Goal: Task Accomplishment & Management: Manage account settings

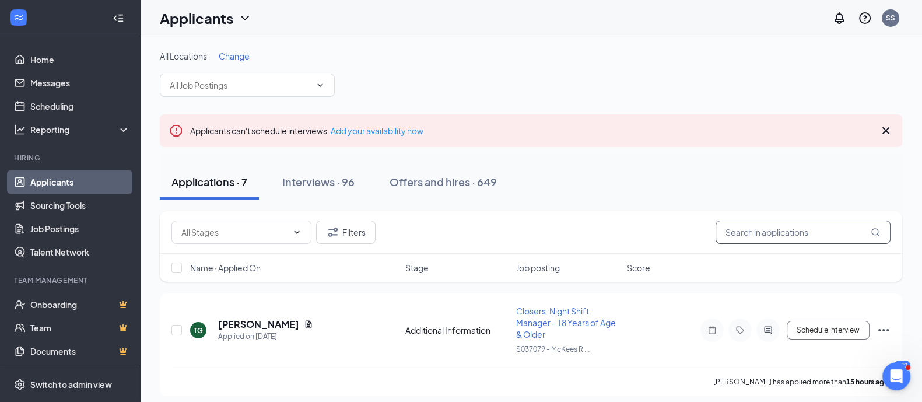
click at [786, 230] on input "text" at bounding box center [802, 231] width 175 height 23
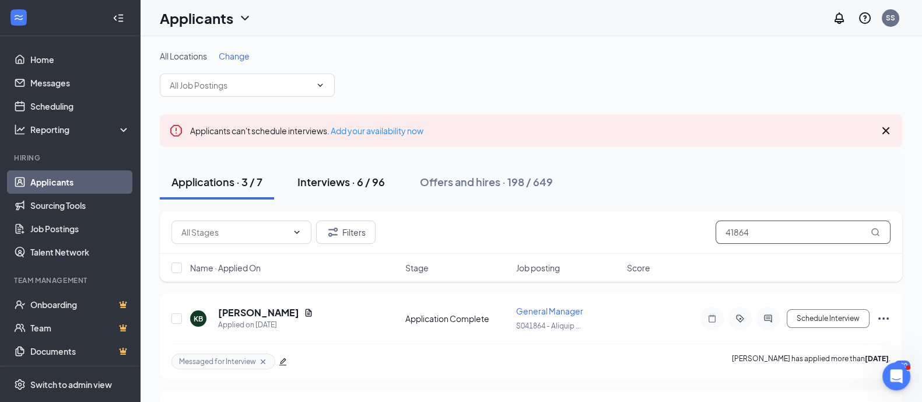
type input "41864"
click at [318, 188] on button "Interviews · 6 / 96" at bounding box center [341, 181] width 111 height 35
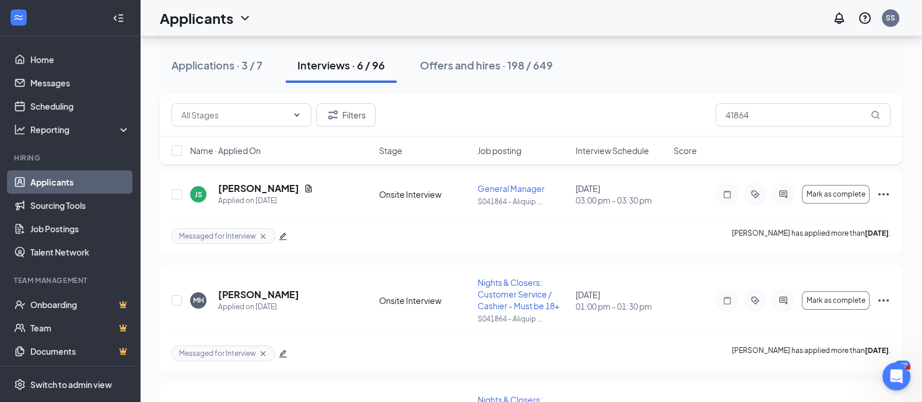
scroll to position [364, 0]
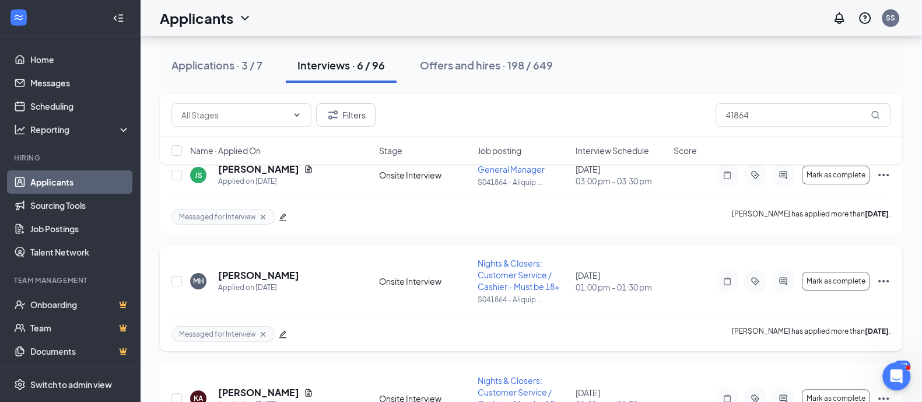
click at [886, 282] on icon "Ellipses" at bounding box center [883, 281] width 14 height 14
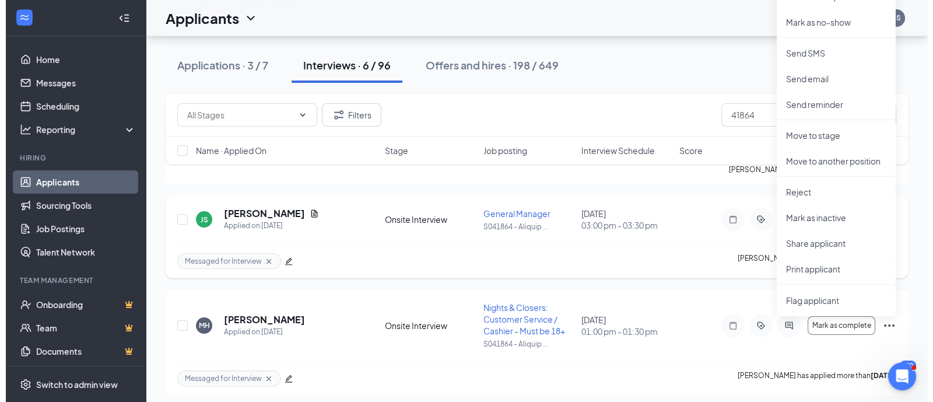
scroll to position [219, 0]
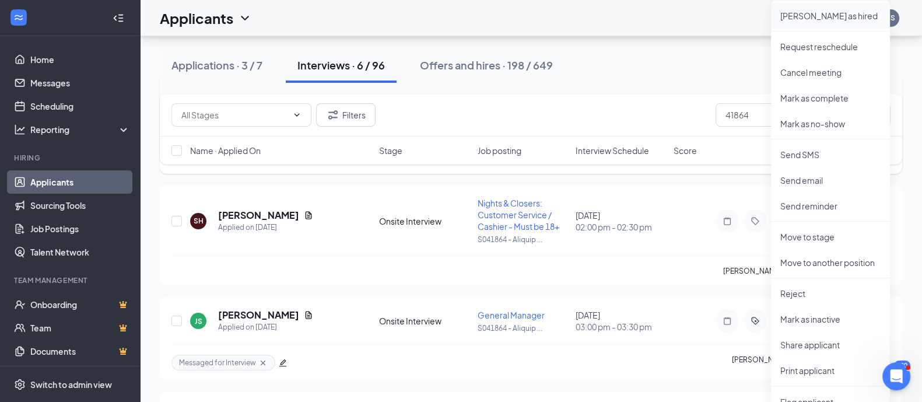
click at [805, 18] on p "[PERSON_NAME] as hired" at bounding box center [830, 16] width 100 height 12
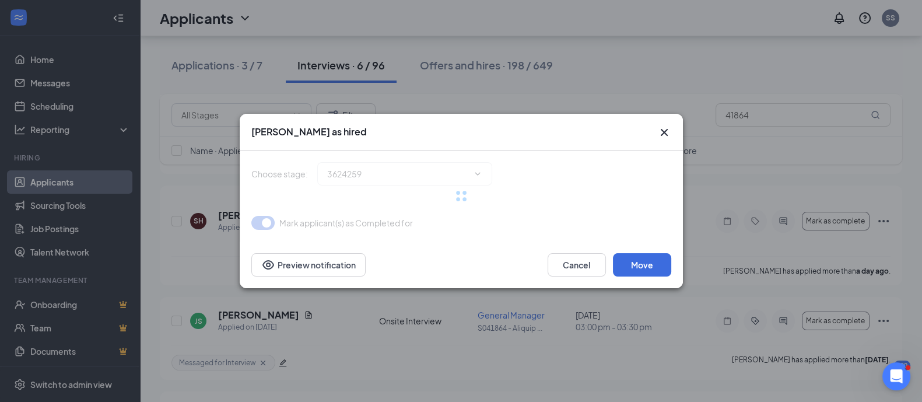
type input "Hiring Complete (final stage)"
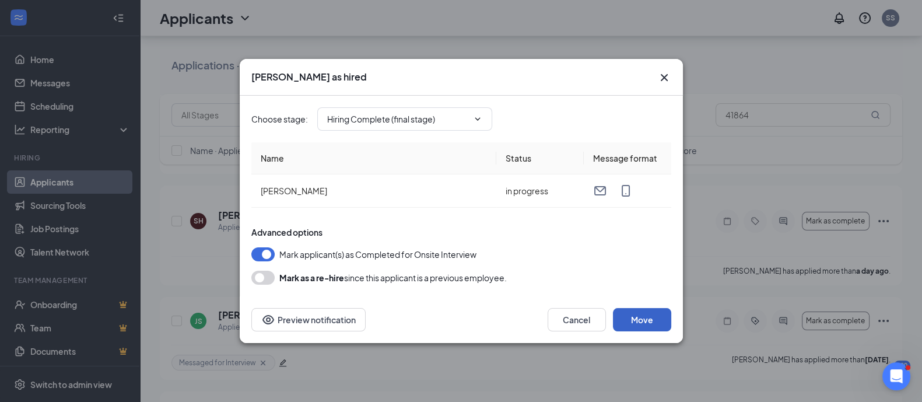
click at [641, 313] on button "Move" at bounding box center [642, 319] width 58 height 23
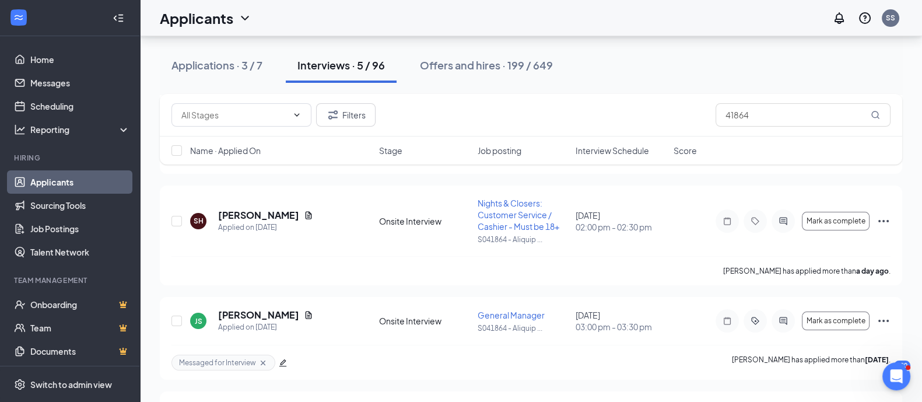
click at [638, 69] on div "Applications · 3 / 7 Interviews · 5 / 96 Offers and hires · 199 / 649" at bounding box center [531, 65] width 742 height 35
click at [637, 70] on div "Applications · 3 / 7 Interviews · 5 / 96 Offers and hires · 199 / 649" at bounding box center [531, 65] width 742 height 35
click at [262, 215] on h5 "[PERSON_NAME]" at bounding box center [258, 215] width 81 height 13
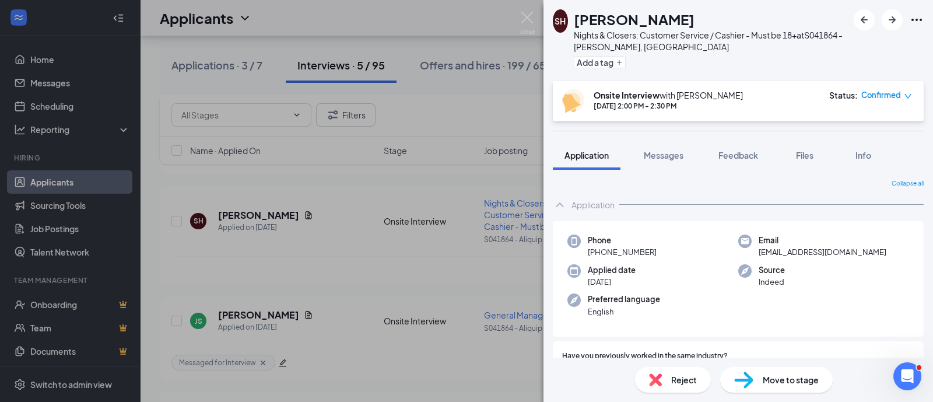
click at [449, 266] on div "SH [PERSON_NAME] Nights & Closers: Customer Service / Cashier - Must be 18+ at …" at bounding box center [466, 201] width 933 height 402
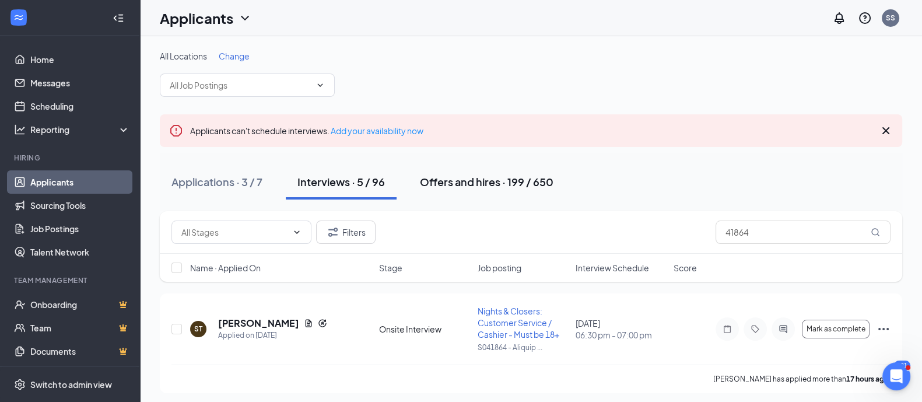
click at [449, 180] on div "Offers and hires · 199 / 650" at bounding box center [487, 181] width 134 height 15
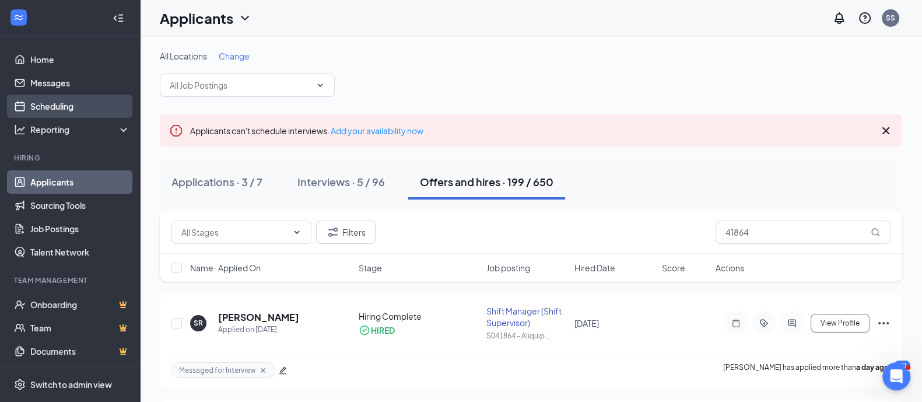
click at [54, 109] on link "Scheduling" at bounding box center [80, 105] width 100 height 23
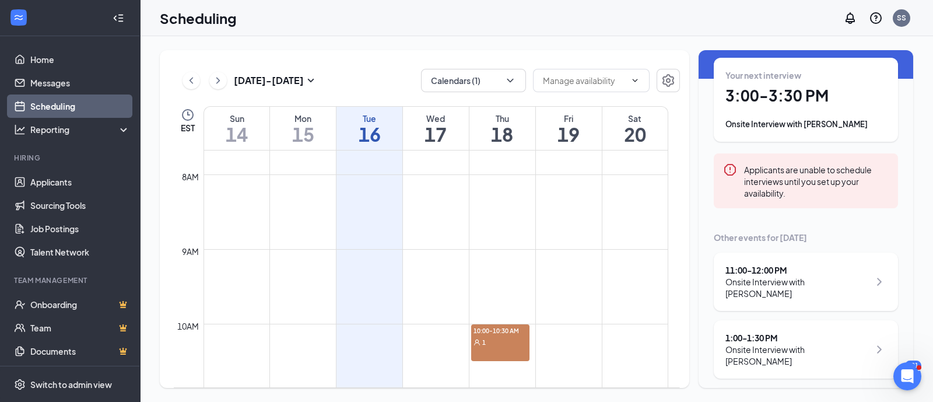
scroll to position [72, 0]
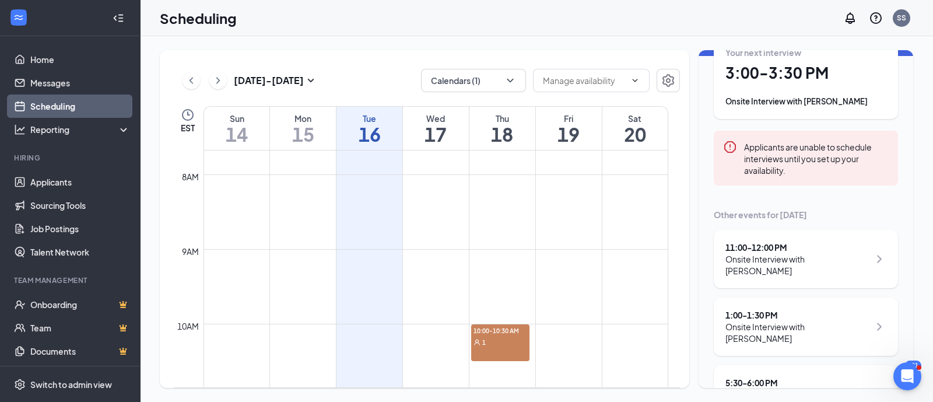
click at [827, 254] on div "Onsite Interview with [PERSON_NAME]" at bounding box center [797, 264] width 144 height 23
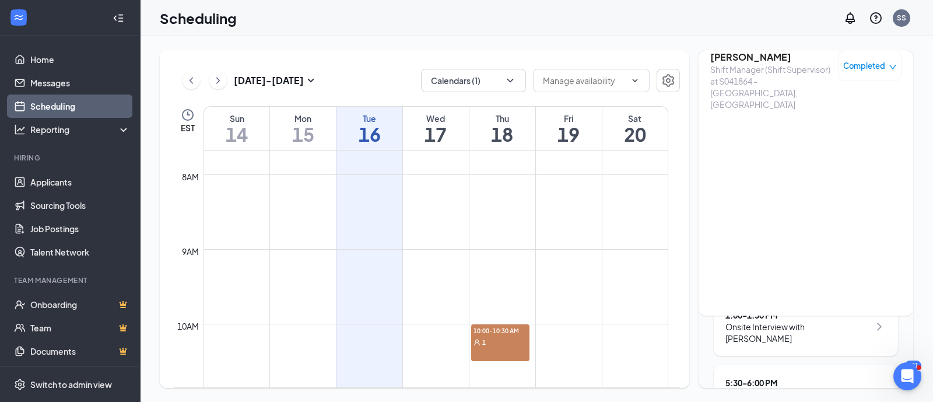
click at [865, 67] on span "Completed" at bounding box center [864, 66] width 42 height 12
click at [787, 144] on icon "close-circle" at bounding box center [785, 143] width 12 height 12
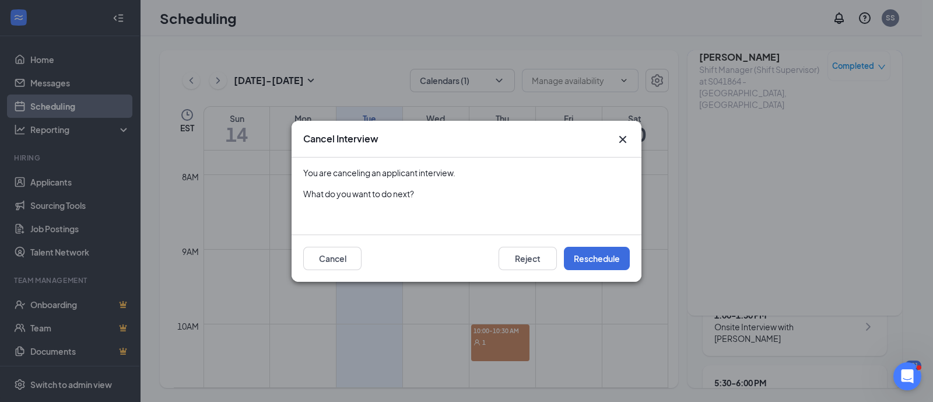
click at [620, 138] on icon "Cross" at bounding box center [623, 139] width 14 height 14
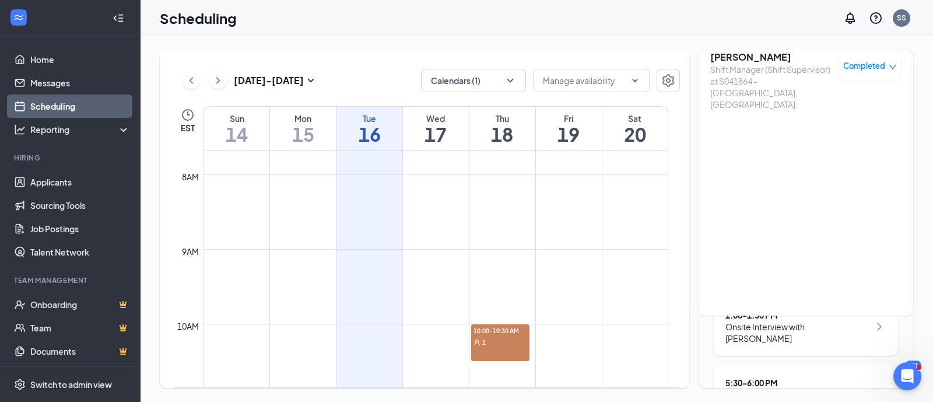
click at [800, 173] on div "[DATE] 11:00 AM-12:00 PM Participants [PERSON_NAME] Shift Manager (Shift Superv…" at bounding box center [805, 147] width 215 height 338
click at [775, 325] on div "Onsite Interview with [PERSON_NAME]" at bounding box center [797, 332] width 144 height 23
click at [765, 60] on h3 "[PERSON_NAME]" at bounding box center [771, 57] width 122 height 13
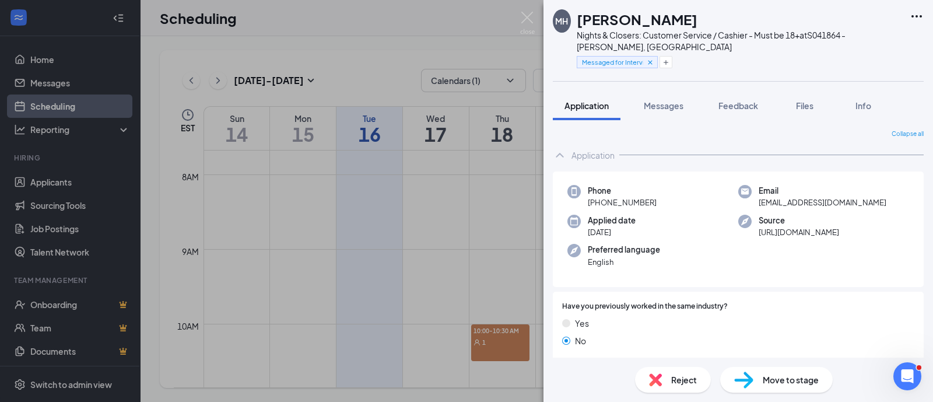
click at [449, 27] on div "MH [PERSON_NAME] Nights & Closers: Customer Service / Cashier - Must be 18+ at …" at bounding box center [466, 201] width 933 height 402
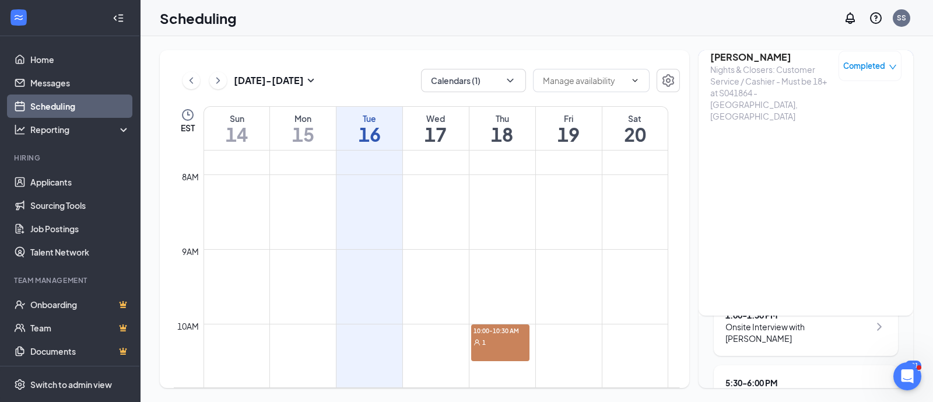
click at [506, 40] on div "[DATE] - [DATE] Calendars (1) EST Sun 14 Mon 15 Tue 16 Wed 17 Thu 18 Fri 19 Sat…" at bounding box center [536, 219] width 793 height 366
click at [866, 64] on span "Completed" at bounding box center [864, 66] width 42 height 12
click at [788, 141] on icon "close-circle" at bounding box center [785, 143] width 12 height 12
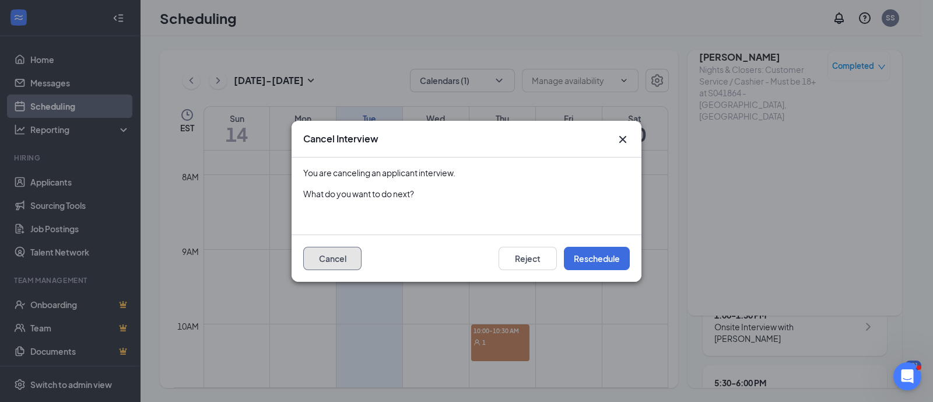
click at [340, 258] on button "Cancel" at bounding box center [332, 258] width 58 height 23
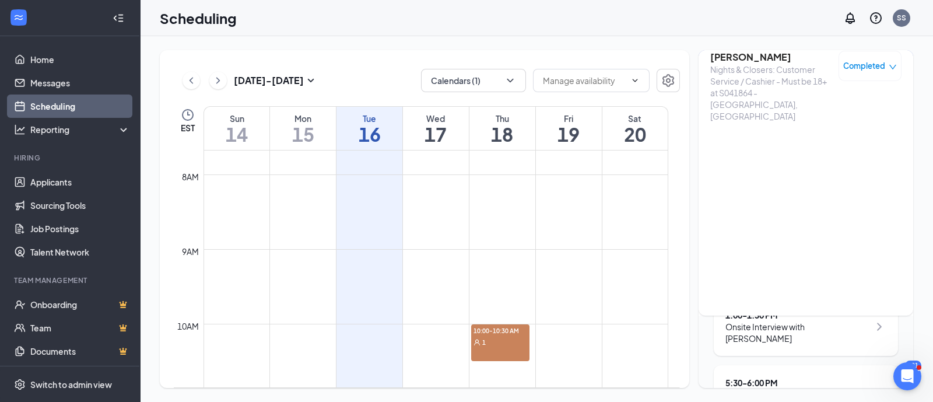
click at [814, 352] on div "11:00 - 12:00 PM Onsite Interview with [PERSON_NAME] 1:00 - 1:30 PM Onsite Inte…" at bounding box center [806, 327] width 184 height 194
click at [64, 108] on link "Scheduling" at bounding box center [80, 105] width 100 height 23
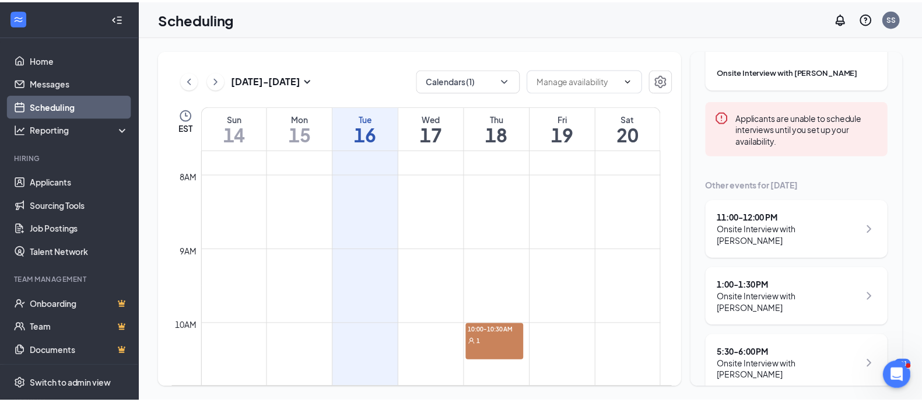
scroll to position [115, 0]
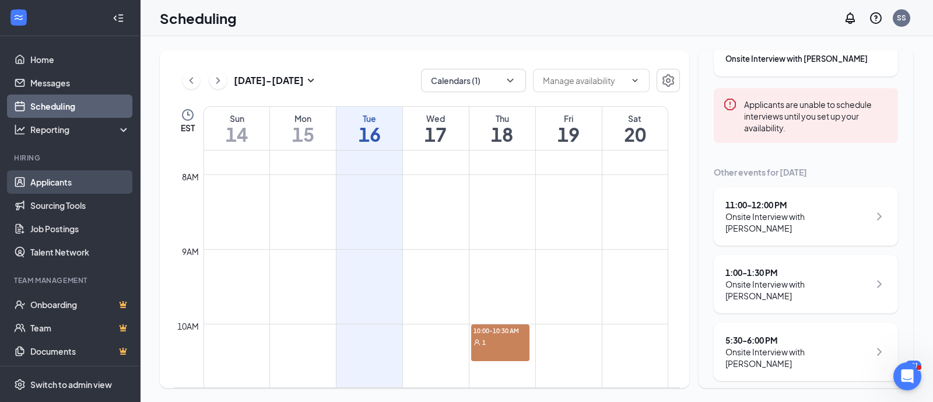
click at [59, 183] on link "Applicants" at bounding box center [80, 181] width 100 height 23
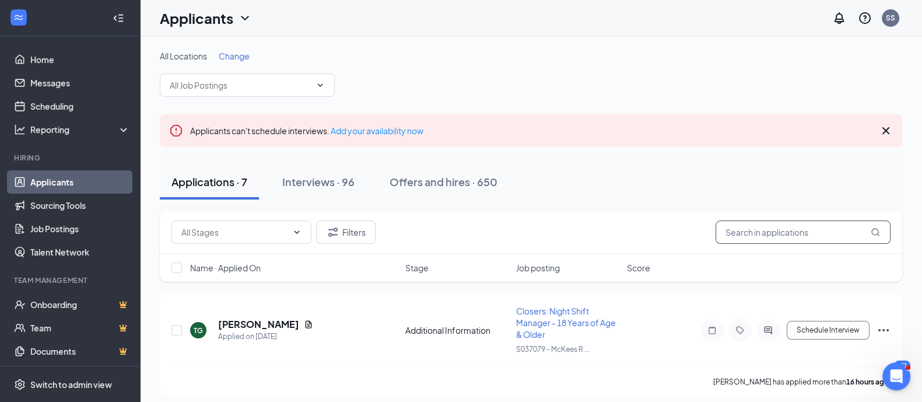
click at [747, 228] on input "text" at bounding box center [802, 231] width 175 height 23
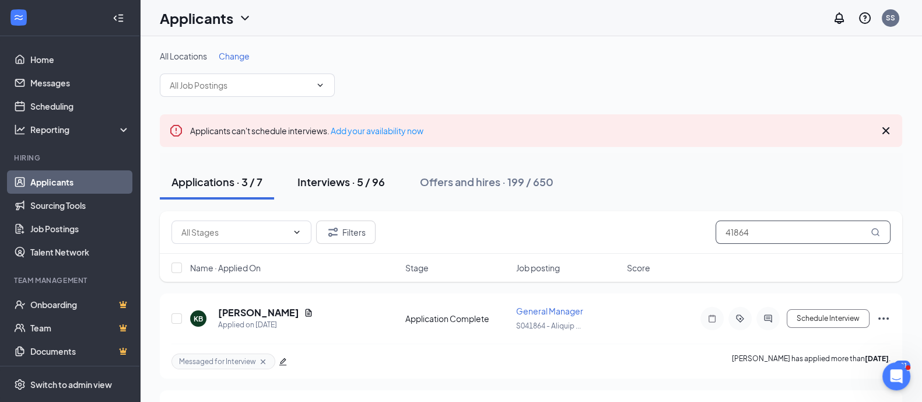
type input "41864"
click at [338, 180] on div "Interviews · 5 / 96" at bounding box center [340, 181] width 87 height 15
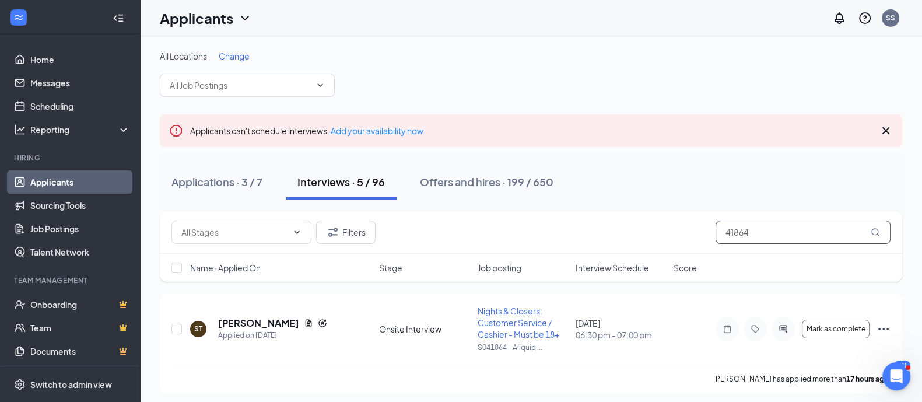
drag, startPoint x: 747, startPoint y: 227, endPoint x: 672, endPoint y: 229, distance: 75.2
click at [672, 229] on div "Filters 41864" at bounding box center [530, 231] width 719 height 23
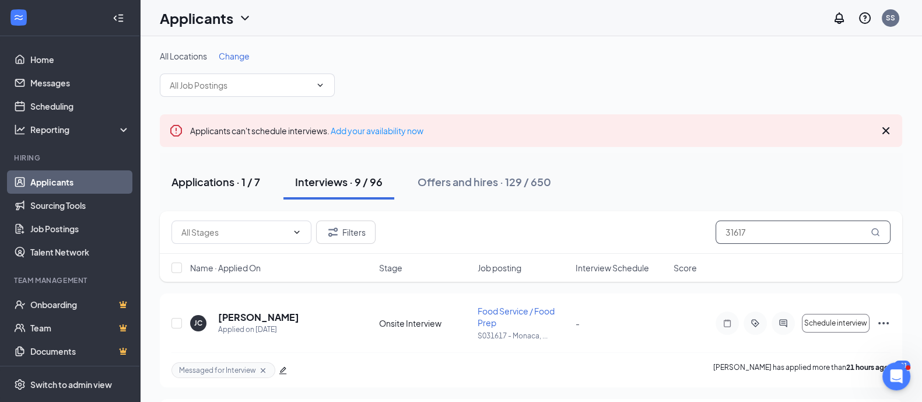
type input "31617"
click at [209, 179] on div "Applications · 1 / 7" at bounding box center [215, 181] width 89 height 15
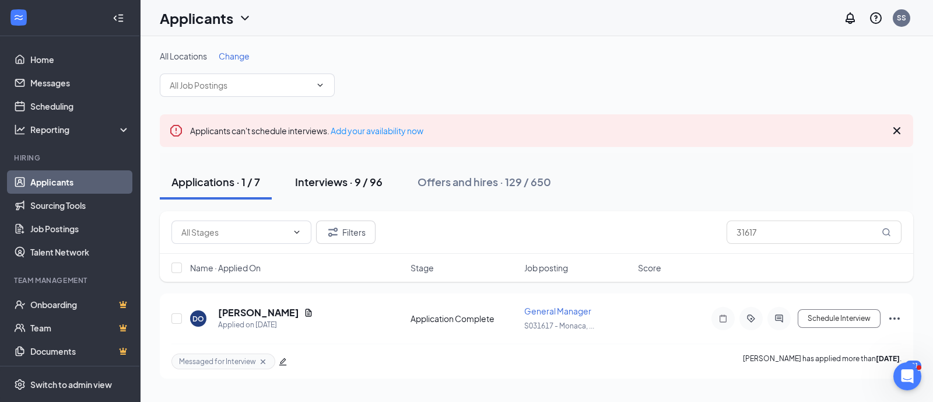
click at [322, 174] on div "Interviews · 9 / 96" at bounding box center [338, 181] width 87 height 15
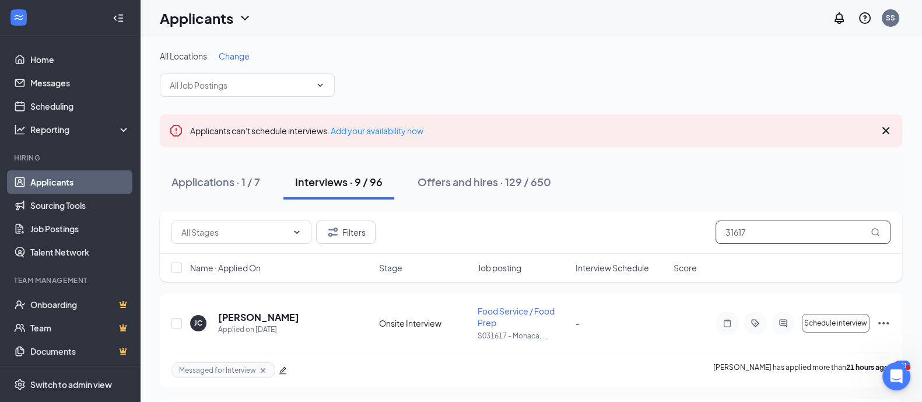
drag, startPoint x: 744, startPoint y: 236, endPoint x: 708, endPoint y: 241, distance: 35.9
click at [708, 241] on div "Filters 31617" at bounding box center [530, 231] width 719 height 23
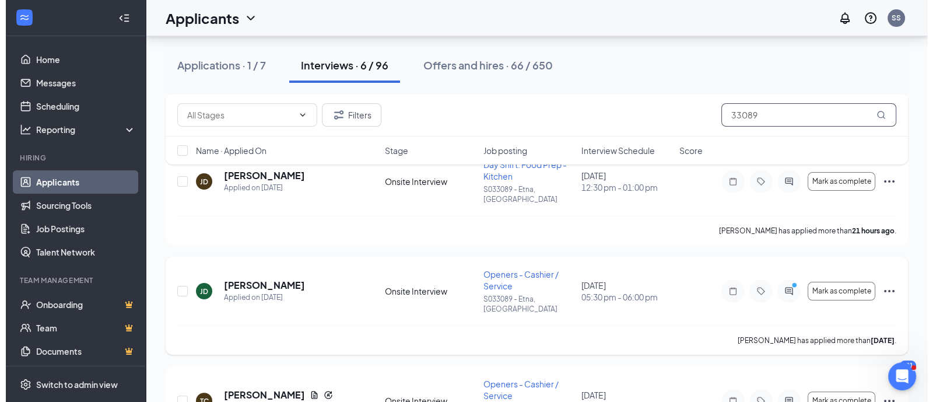
scroll to position [364, 0]
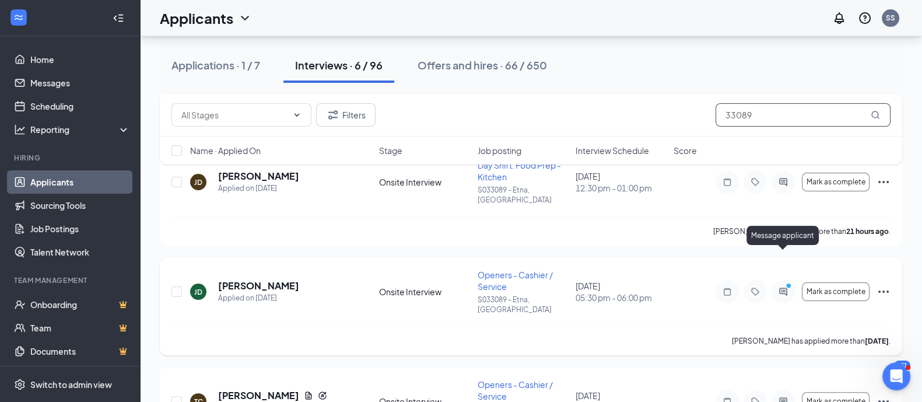
type input "33089"
click at [782, 287] on icon "ActiveChat" at bounding box center [783, 291] width 14 height 9
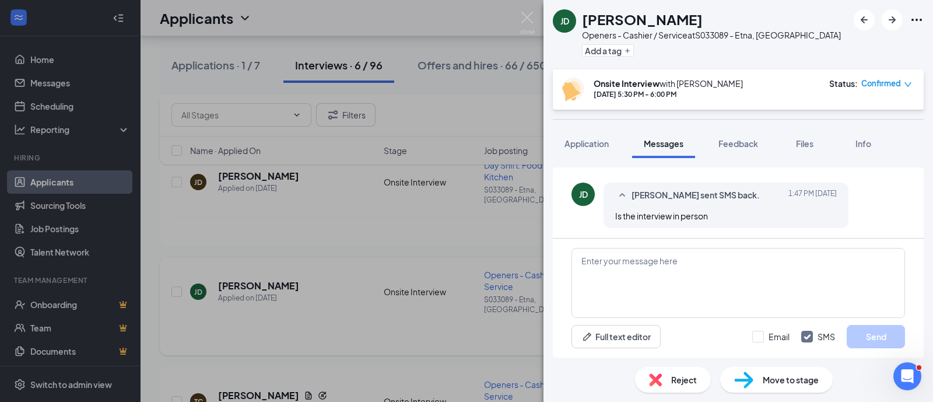
scroll to position [278, 0]
click at [627, 264] on textarea at bounding box center [737, 283] width 333 height 70
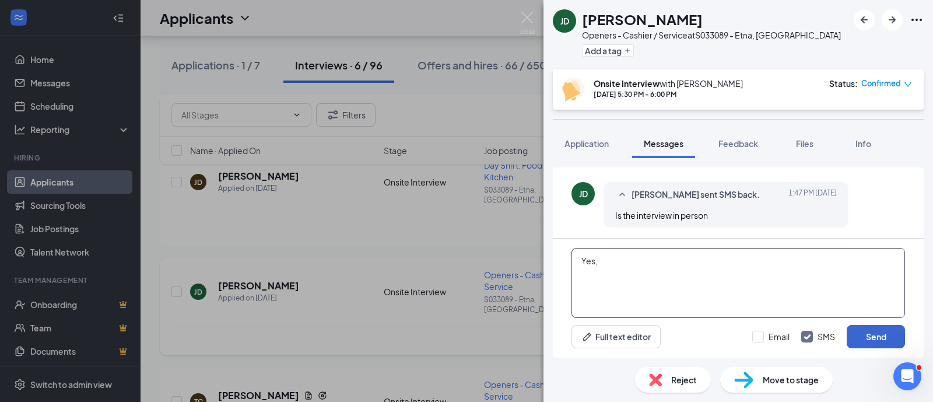
type textarea "Yes,"
click at [870, 331] on button "Send" at bounding box center [875, 336] width 58 height 23
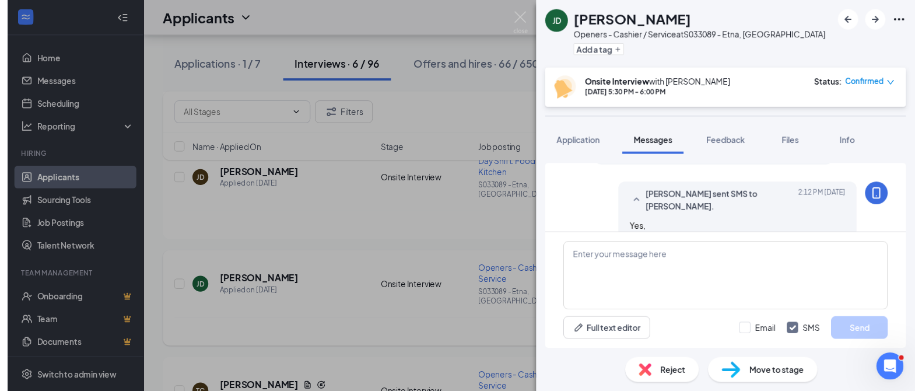
scroll to position [341, 0]
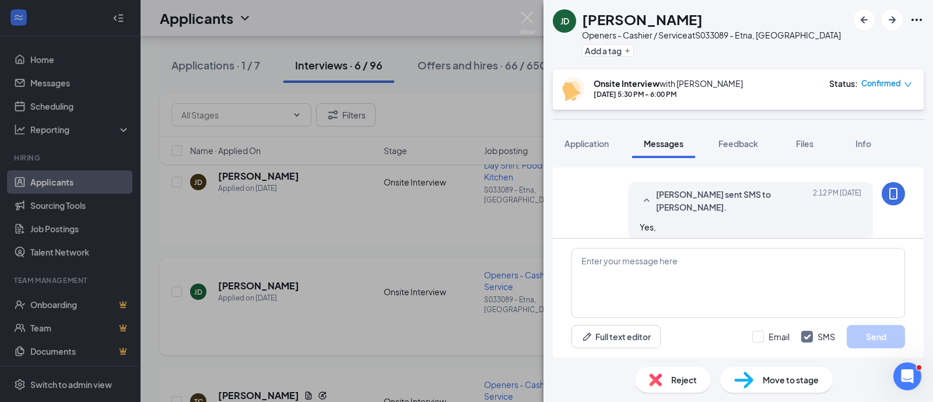
click at [496, 310] on div "[PERSON_NAME] [PERSON_NAME] Openers - Cashier / Service at S033089 - [GEOGRAPHI…" at bounding box center [466, 201] width 933 height 402
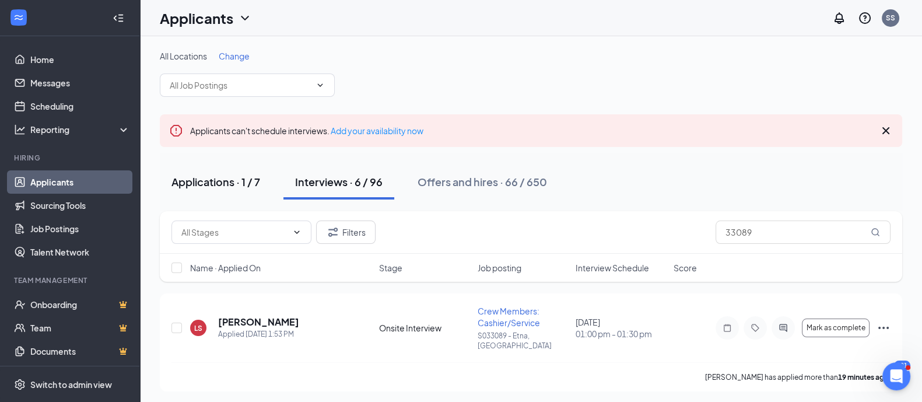
click at [236, 180] on div "Applications · 1 / 7" at bounding box center [215, 181] width 89 height 15
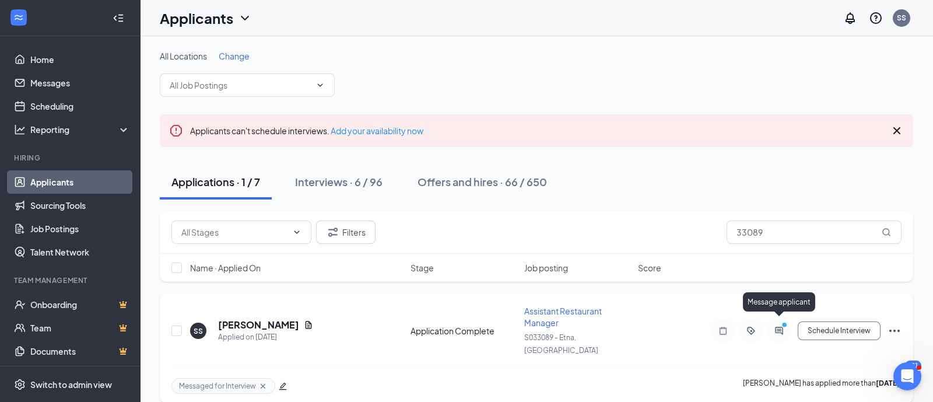
click at [783, 322] on icon "PrimaryDot" at bounding box center [786, 325] width 14 height 9
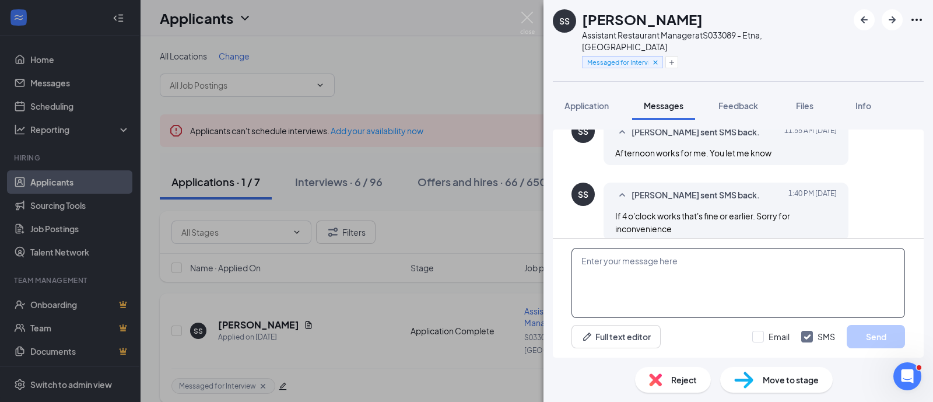
scroll to position [588, 0]
click at [273, 311] on div "SS [PERSON_NAME] Assistant Restaurant Manager at S033089 - [GEOGRAPHIC_DATA], […" at bounding box center [466, 201] width 933 height 402
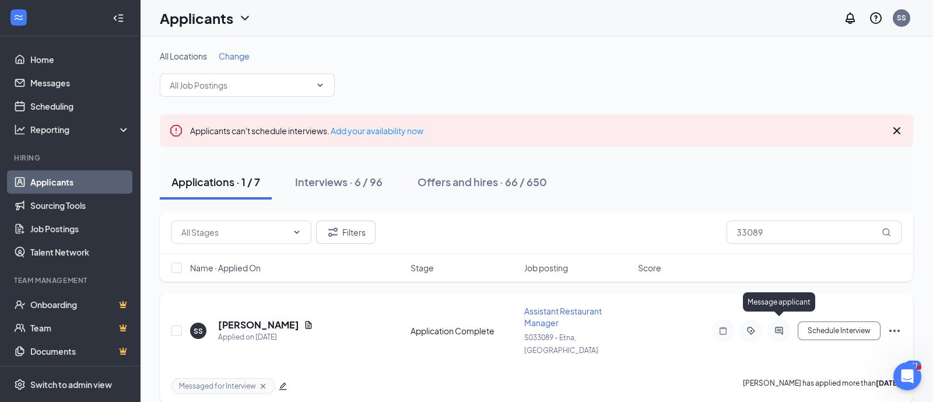
click at [778, 326] on icon "ActiveChat" at bounding box center [779, 330] width 14 height 9
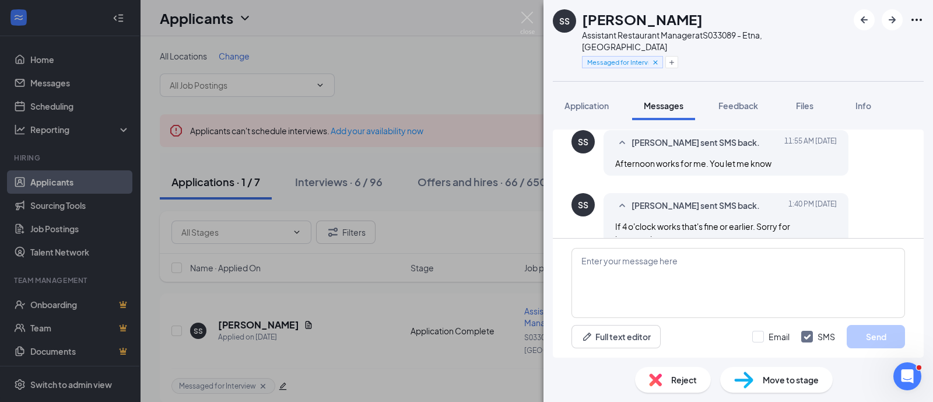
scroll to position [588, 0]
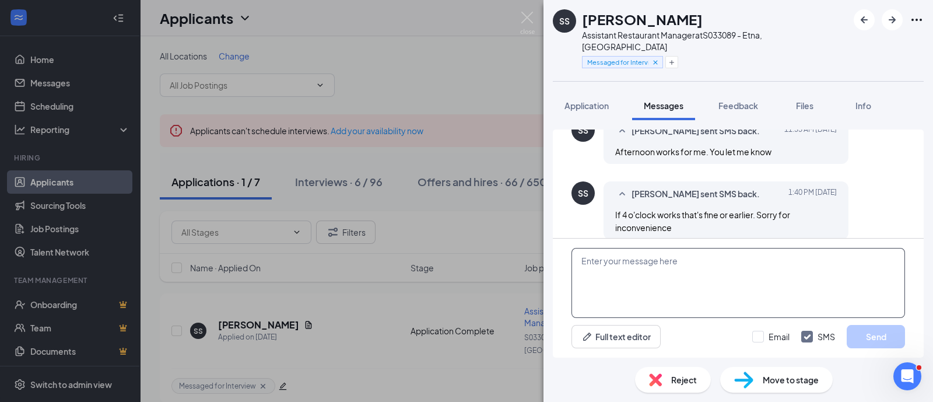
click at [641, 287] on textarea at bounding box center [737, 283] width 333 height 70
type textarea "Yes"
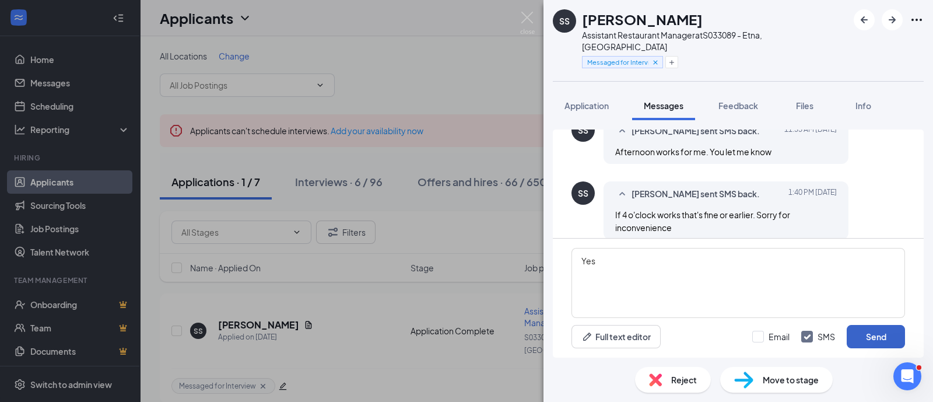
click at [877, 335] on button "Send" at bounding box center [875, 336] width 58 height 23
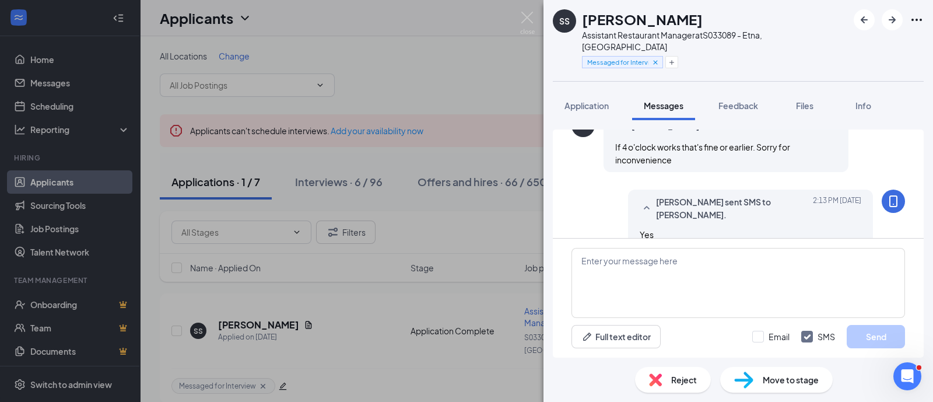
scroll to position [663, 0]
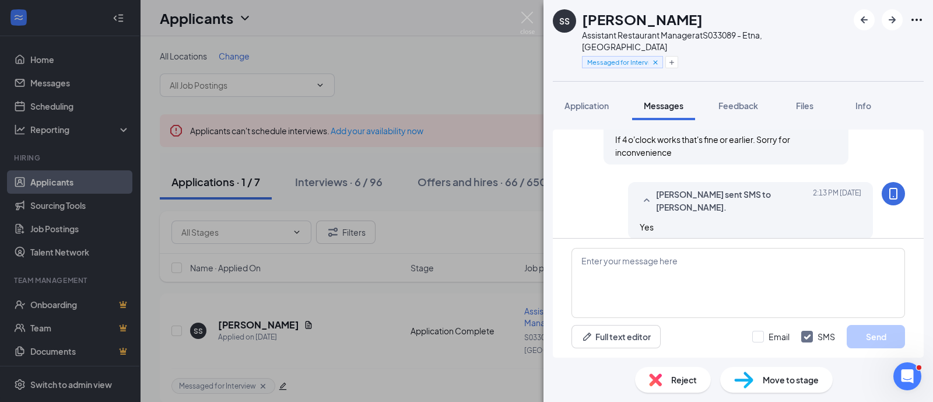
click at [493, 343] on div "SS [PERSON_NAME] Assistant Restaurant Manager at S033089 - [GEOGRAPHIC_DATA], […" at bounding box center [466, 201] width 933 height 402
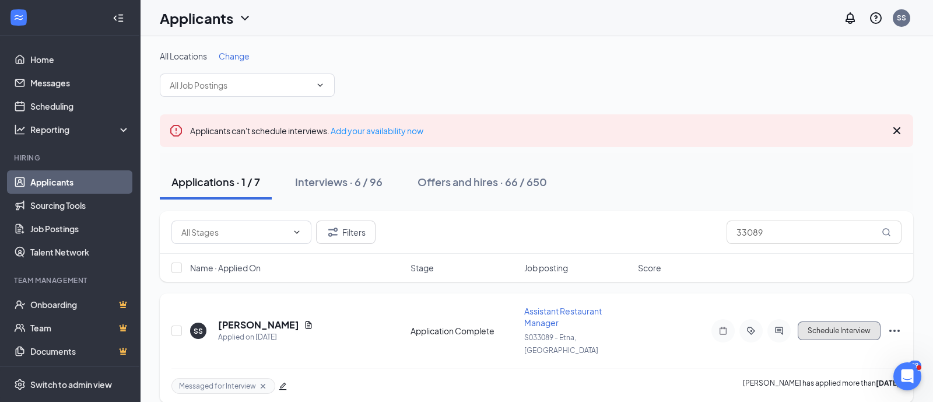
click at [845, 321] on button "Schedule Interview" at bounding box center [839, 330] width 83 height 19
type input "Onsite Interview (next stage)"
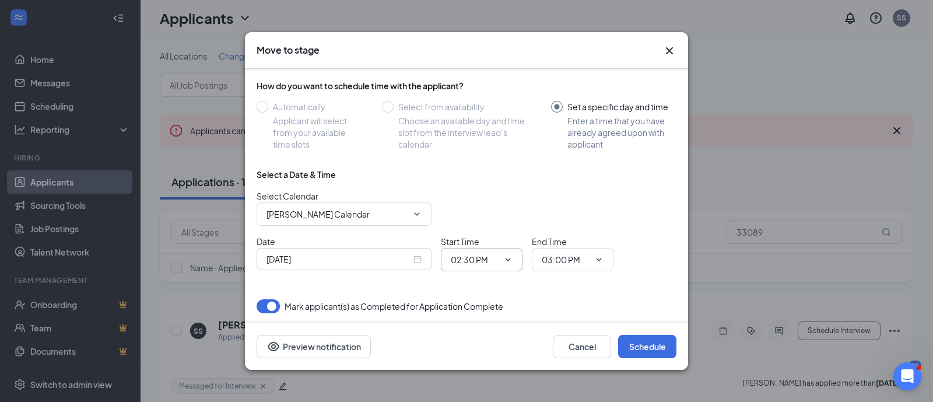
scroll to position [85, 0]
click at [385, 260] on input "[DATE]" at bounding box center [338, 258] width 145 height 13
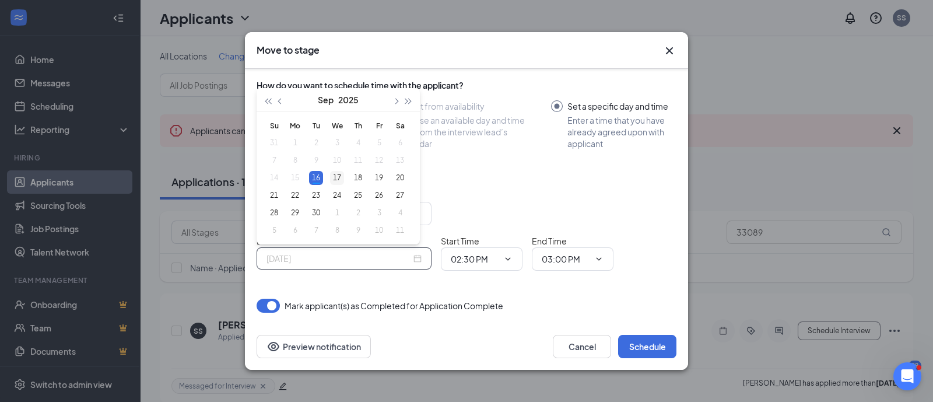
type input "[DATE]"
click at [345, 177] on td "17" at bounding box center [336, 177] width 21 height 17
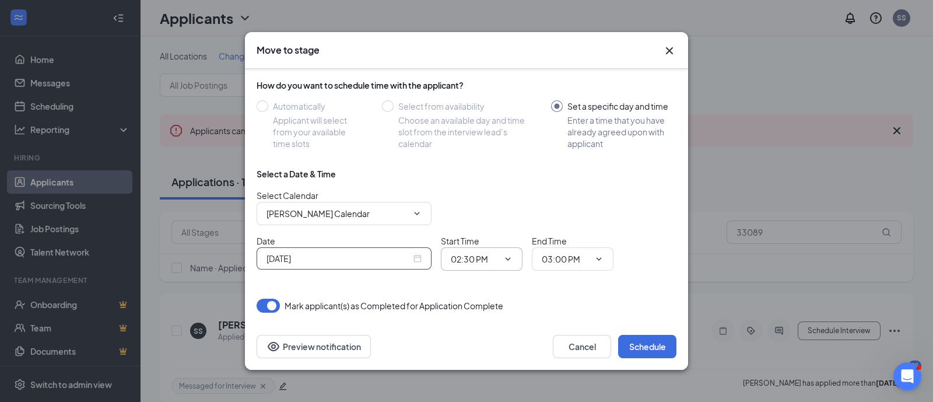
click at [512, 258] on span "02:30 PM" at bounding box center [482, 258] width 82 height 23
click at [662, 245] on div "Date [DATE] Start Time 02:30 PM End Time 03:00 PM" at bounding box center [467, 252] width 420 height 36
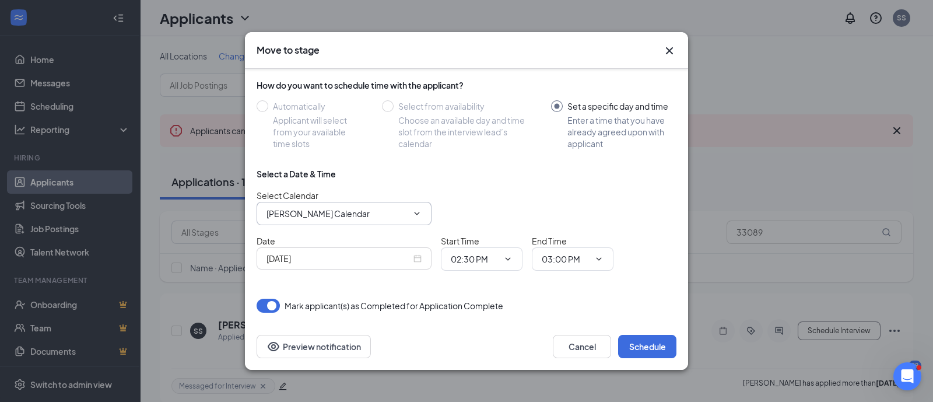
click at [419, 215] on icon "ChevronDown" at bounding box center [416, 213] width 9 height 9
click at [416, 210] on icon "ChevronDown" at bounding box center [416, 213] width 9 height 9
click at [672, 52] on icon "Cross" at bounding box center [669, 50] width 7 height 7
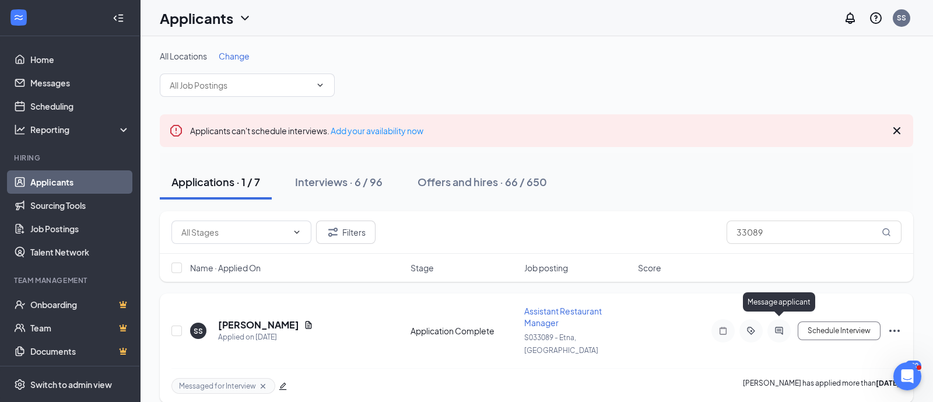
click at [780, 326] on icon "ActiveChat" at bounding box center [779, 330] width 14 height 9
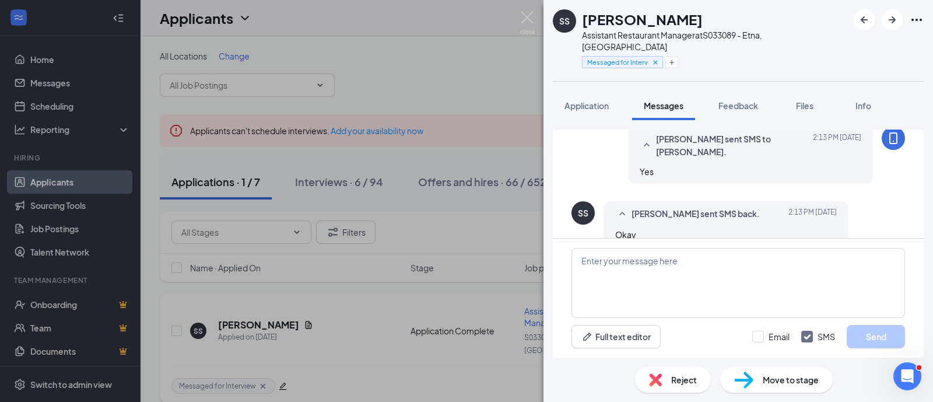
scroll to position [605, 0]
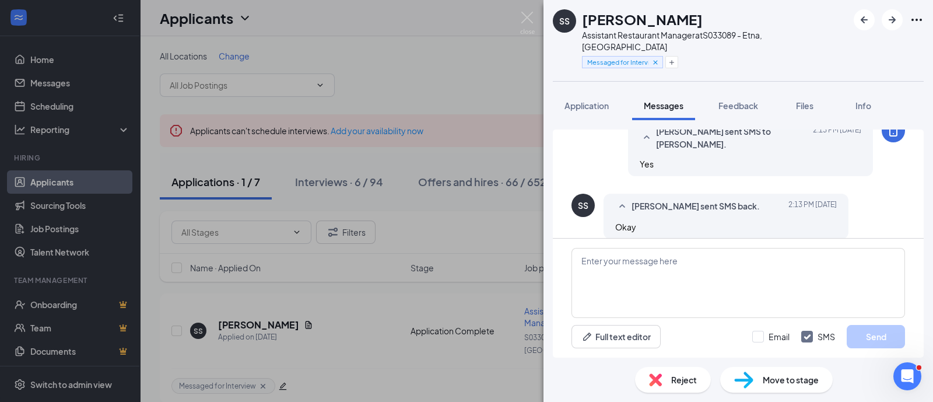
click at [373, 315] on div "SS [PERSON_NAME] Assistant Restaurant Manager at S033089 - [GEOGRAPHIC_DATA], […" at bounding box center [466, 201] width 933 height 402
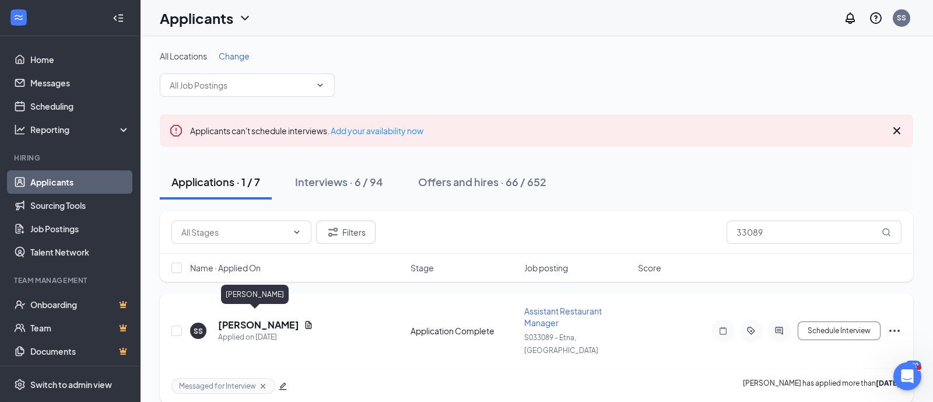
click at [243, 318] on h5 "[PERSON_NAME]" at bounding box center [258, 324] width 81 height 13
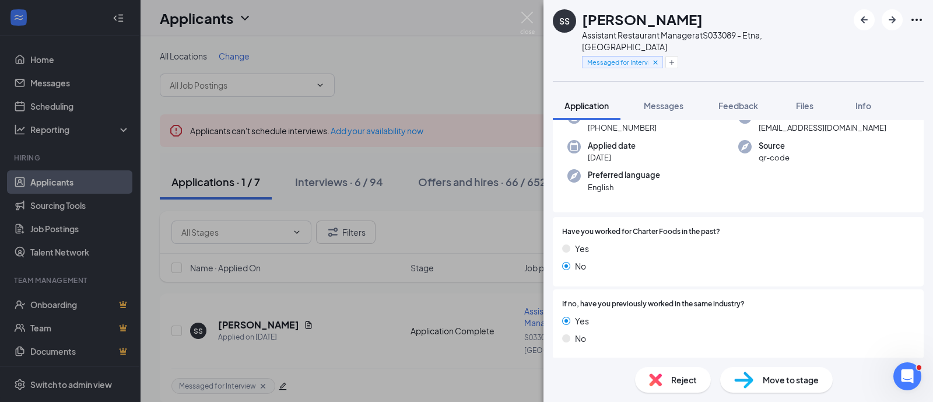
scroll to position [291, 0]
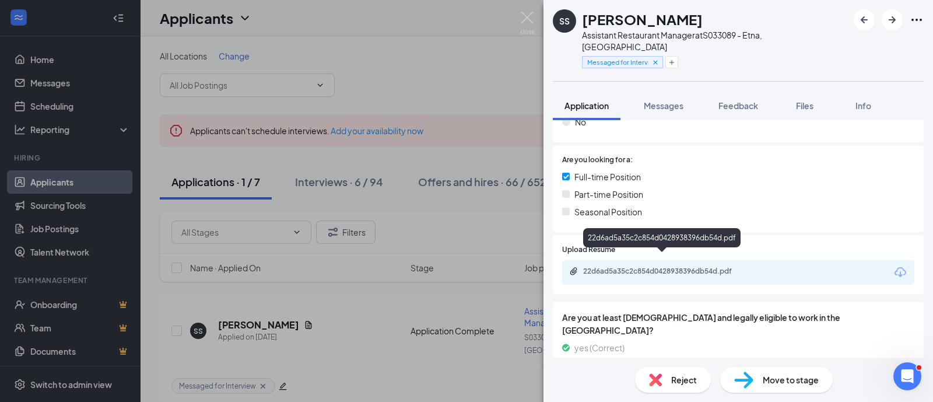
click at [662, 266] on div "22d6ad5a35c2c854d0428938396db54d.pdf" at bounding box center [664, 270] width 163 height 9
click at [399, 64] on div "SS [PERSON_NAME] Assistant Restaurant Manager at S033089 - [GEOGRAPHIC_DATA], […" at bounding box center [466, 201] width 933 height 402
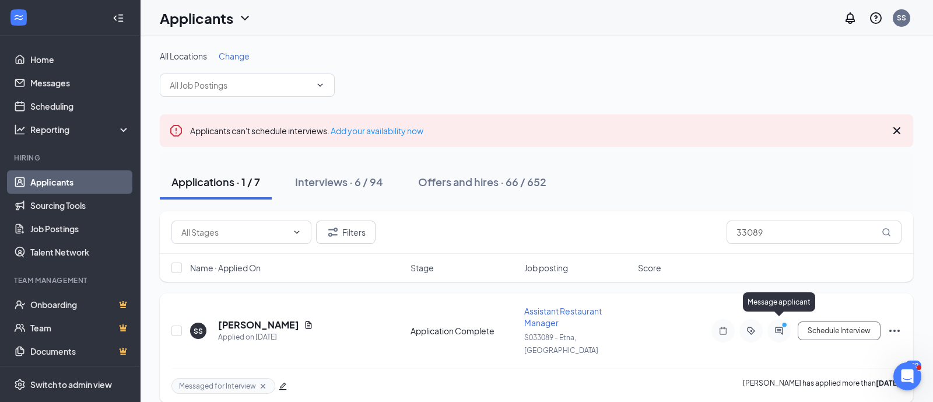
click at [779, 322] on icon "PrimaryDot" at bounding box center [786, 325] width 14 height 9
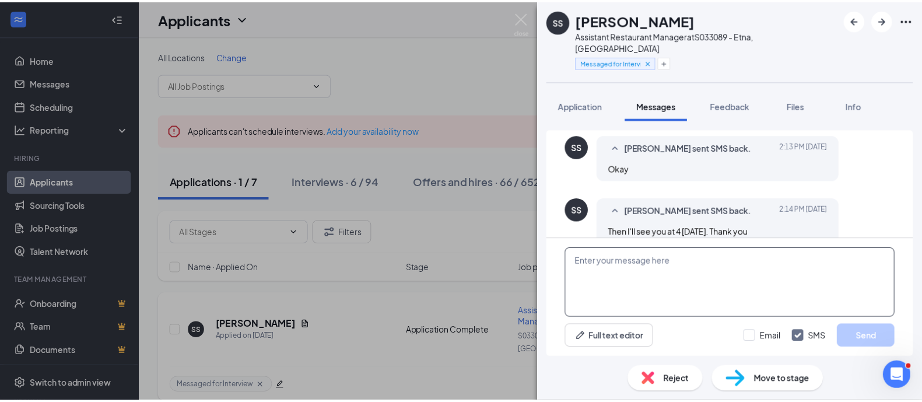
scroll to position [605, 0]
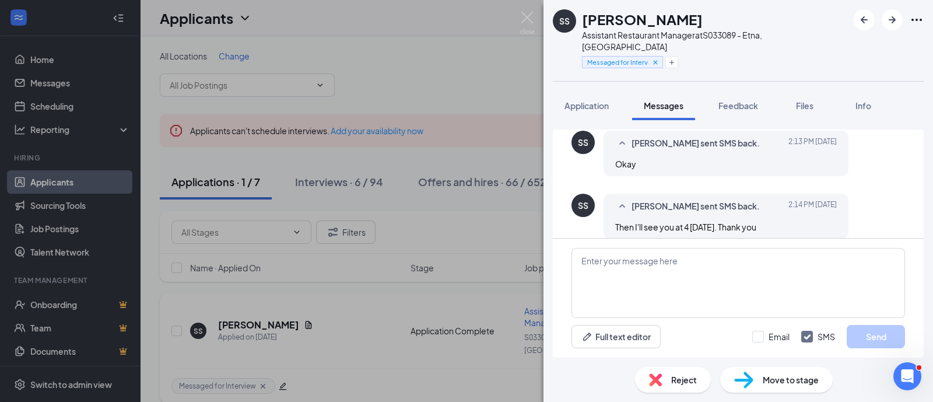
click at [426, 234] on div "SS [PERSON_NAME] Assistant Restaurant Manager at S033089 - [GEOGRAPHIC_DATA], […" at bounding box center [466, 201] width 933 height 402
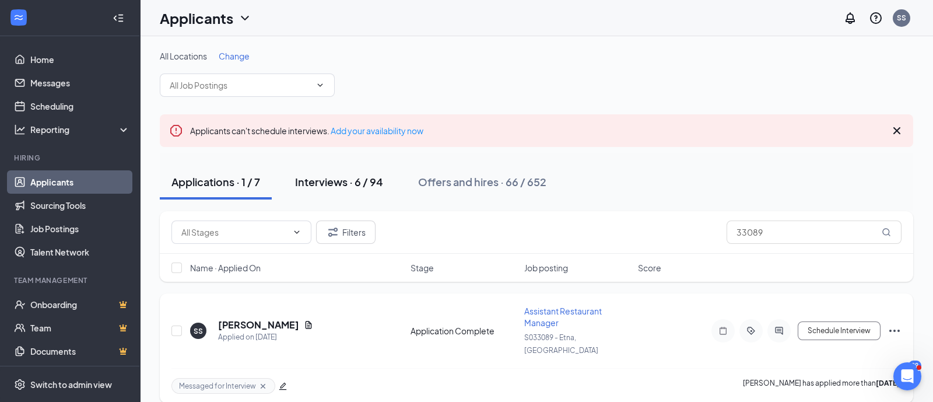
click at [342, 181] on div "Interviews · 6 / 94" at bounding box center [339, 181] width 88 height 15
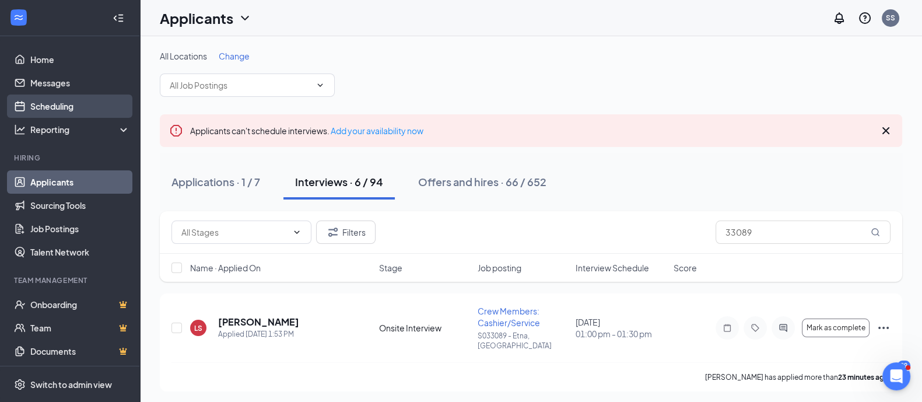
click at [35, 104] on link "Scheduling" at bounding box center [80, 105] width 100 height 23
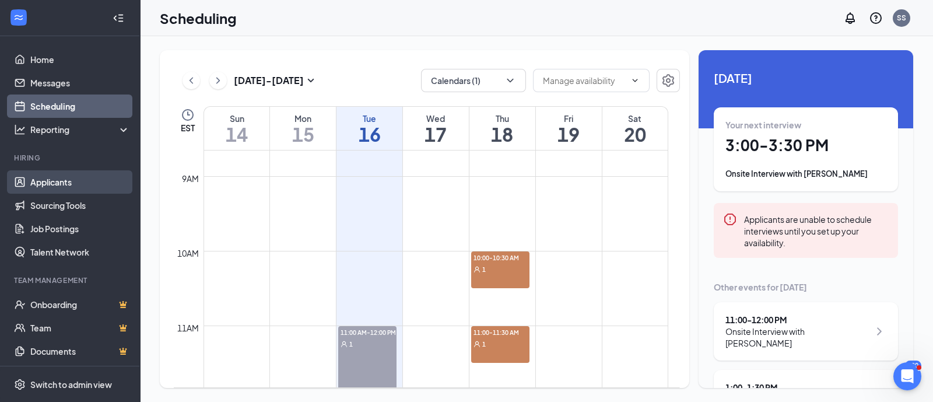
click at [68, 174] on link "Applicants" at bounding box center [80, 181] width 100 height 23
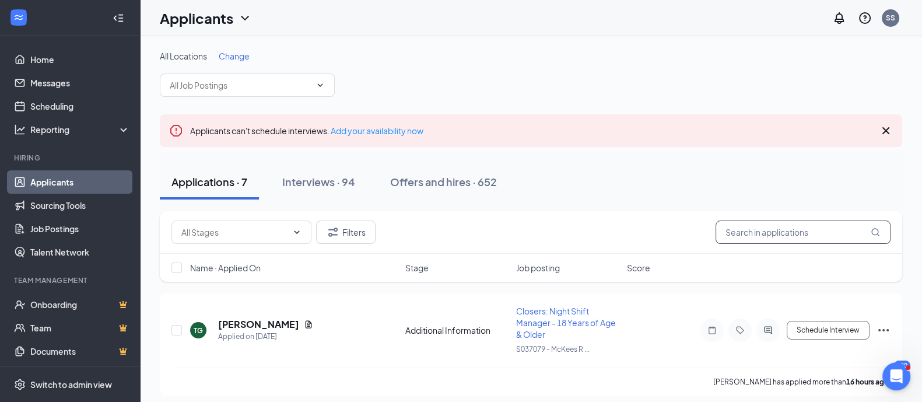
click at [760, 228] on input "text" at bounding box center [802, 231] width 175 height 23
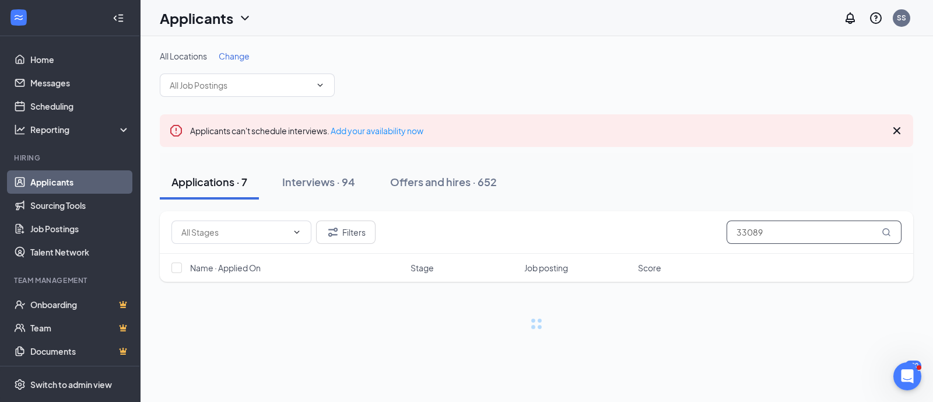
type input "33089"
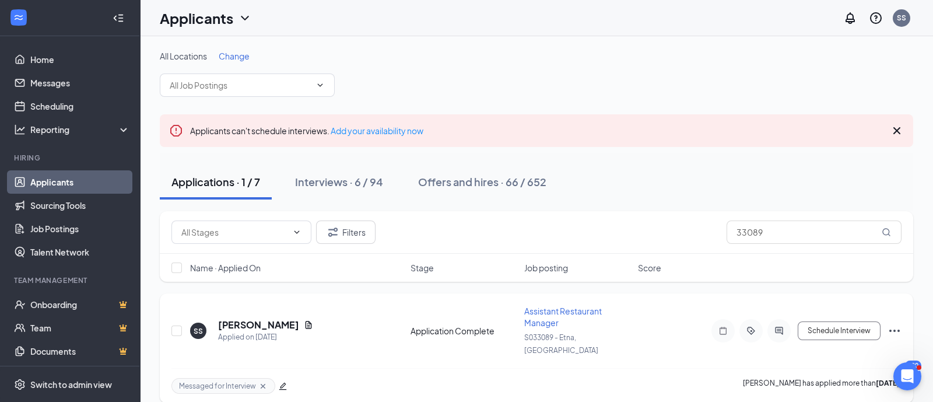
drag, startPoint x: 346, startPoint y: 358, endPoint x: 353, endPoint y: 352, distance: 8.7
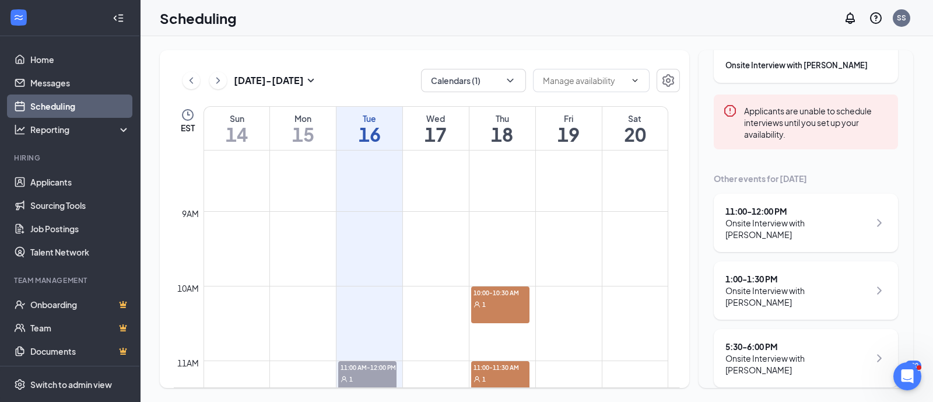
scroll to position [115, 0]
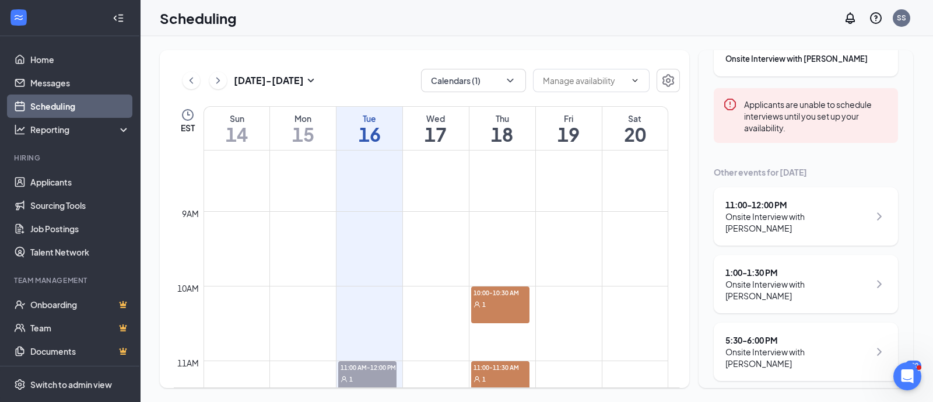
click at [353, 352] on td at bounding box center [435, 351] width 465 height 19
